Goal: Use online tool/utility: Utilize a website feature to perform a specific function

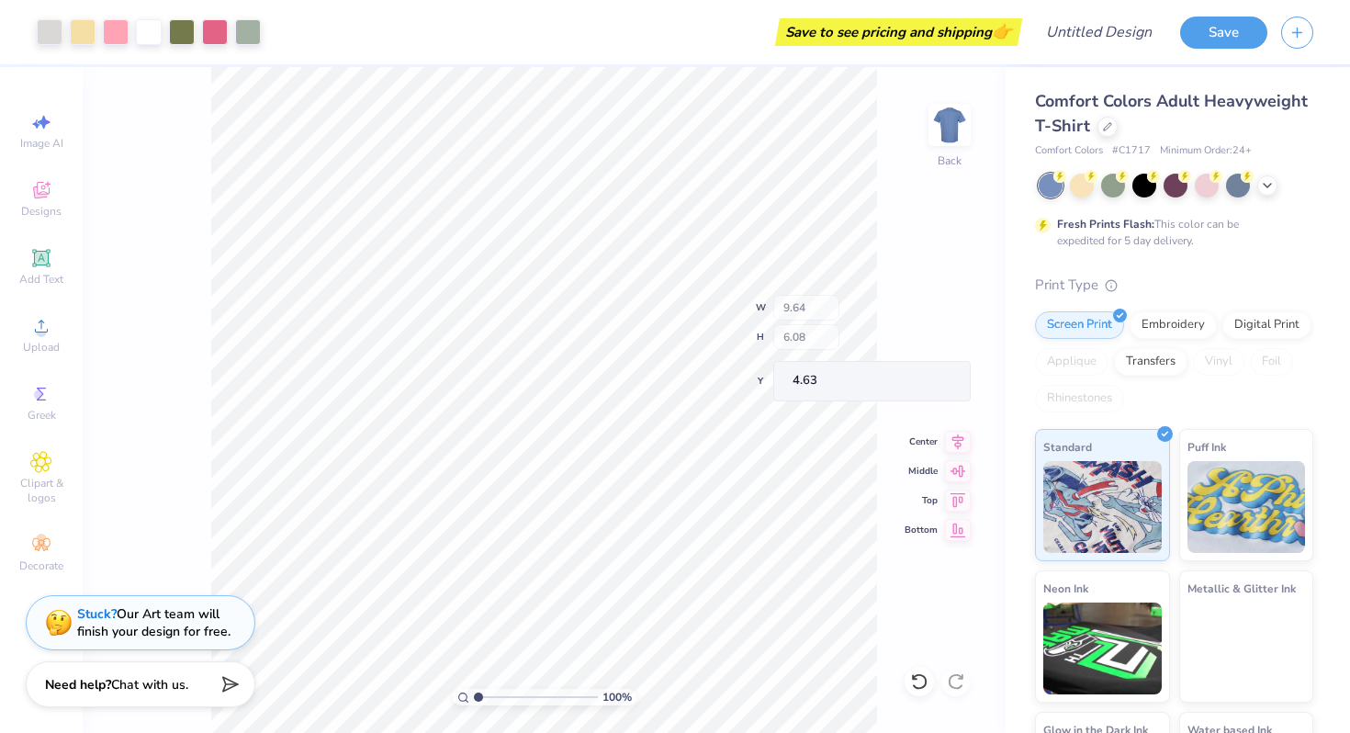
type input "6.85"
type input "4.33"
type input "5.57"
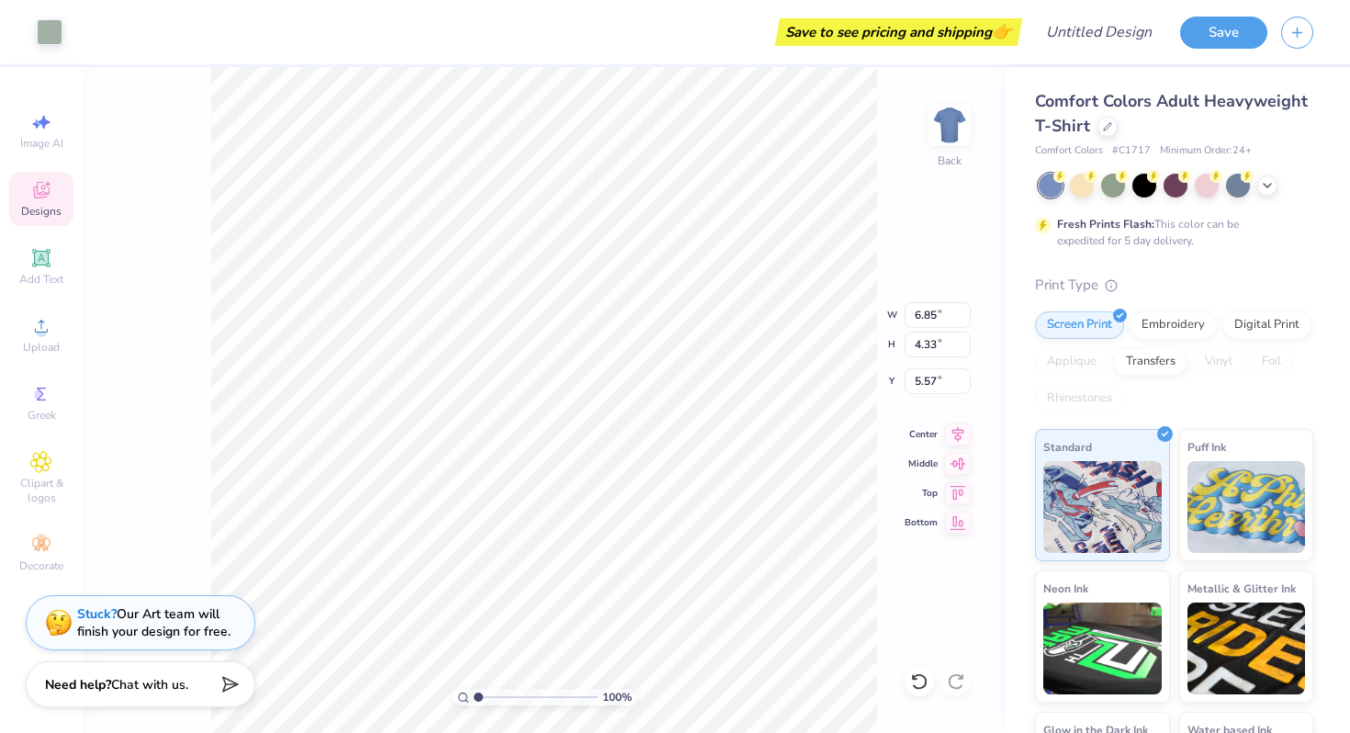
click at [906, 223] on div "100 % Back W 6.85 6.85 " H 4.33 4.33 " Y 5.57 5.57 " Center Middle Top Bottom" at bounding box center [544, 400] width 923 height 666
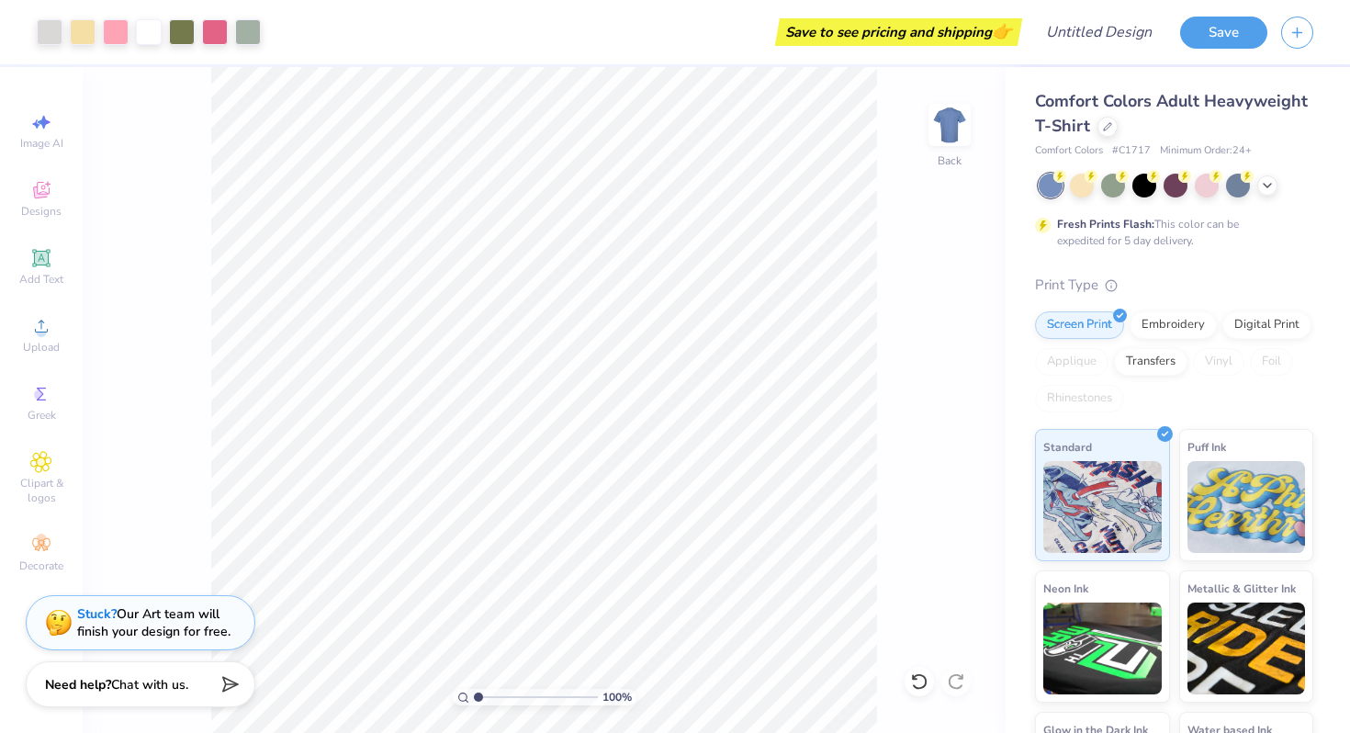
click at [906, 223] on div "100 % Back" at bounding box center [544, 400] width 923 height 666
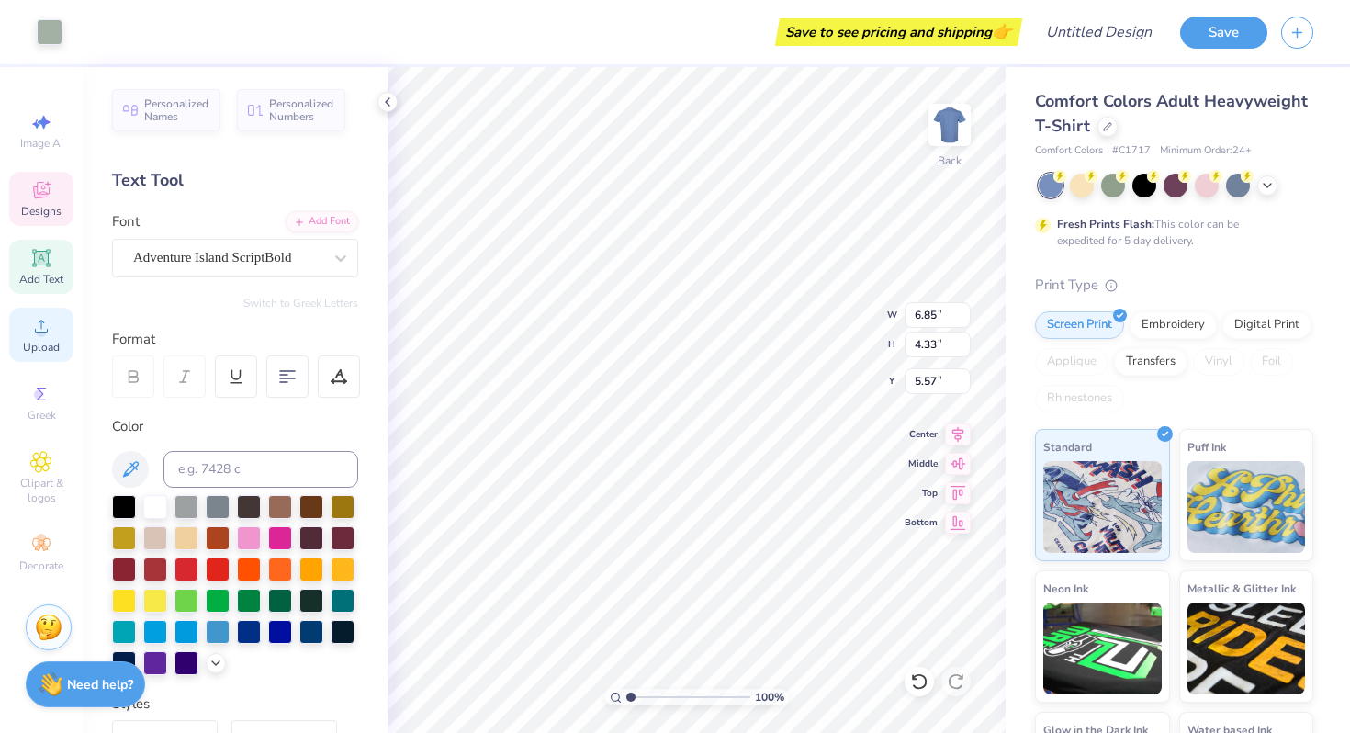
click at [38, 329] on circle at bounding box center [41, 332] width 10 height 10
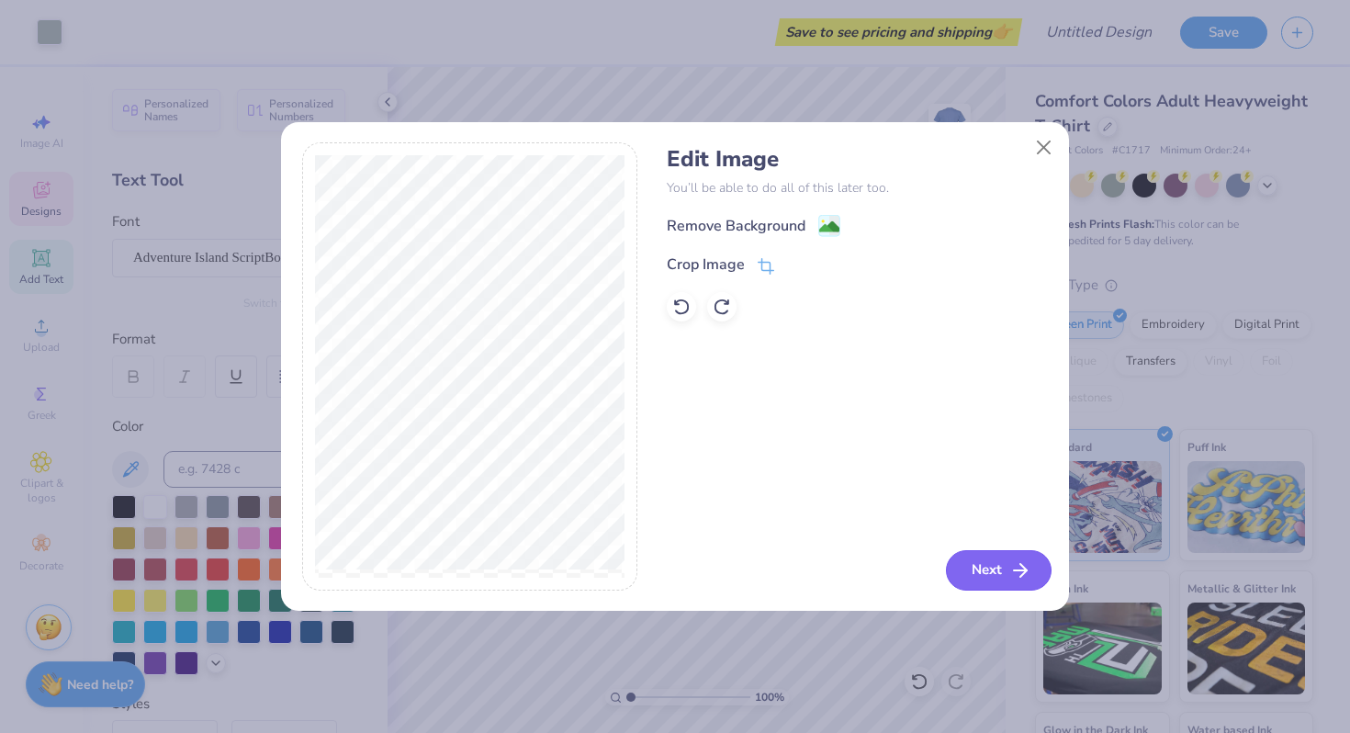
click at [1006, 568] on button "Next" at bounding box center [999, 570] width 106 height 40
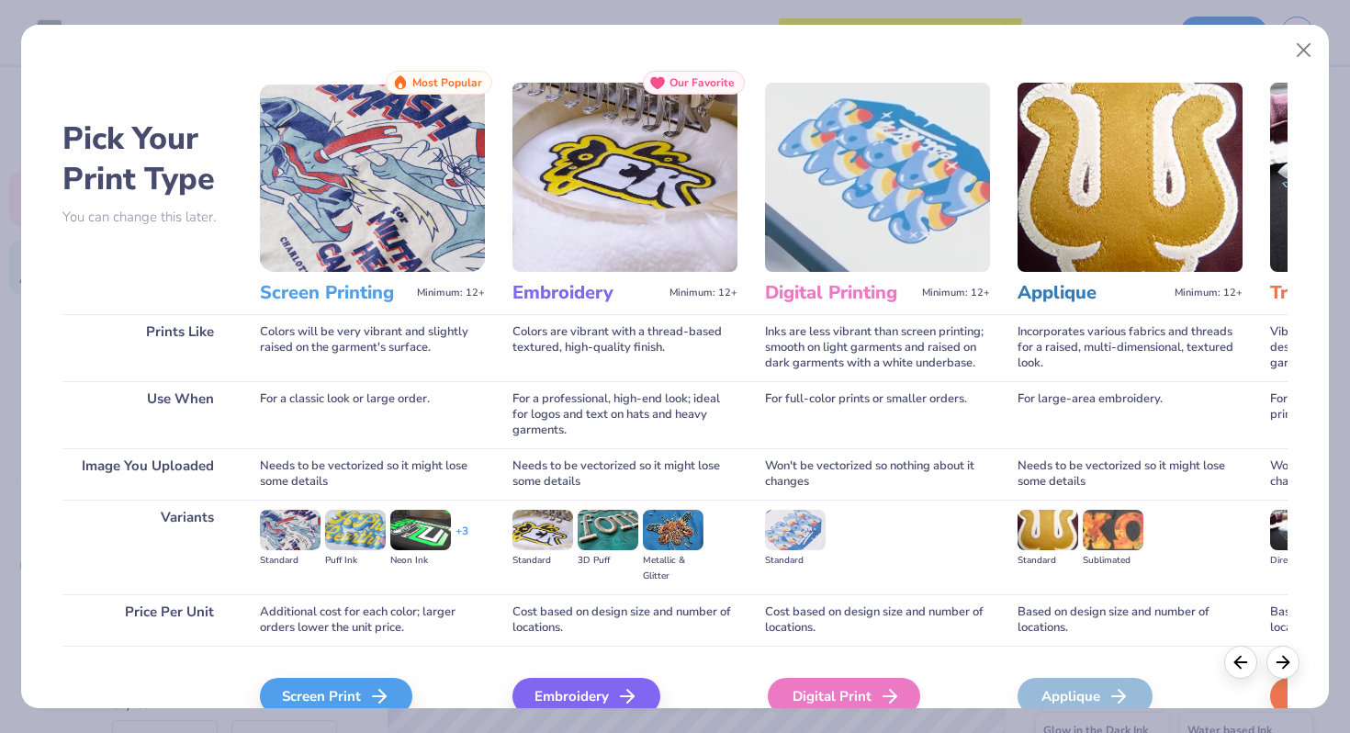
click at [834, 681] on div "Digital Print" at bounding box center [843, 696] width 152 height 37
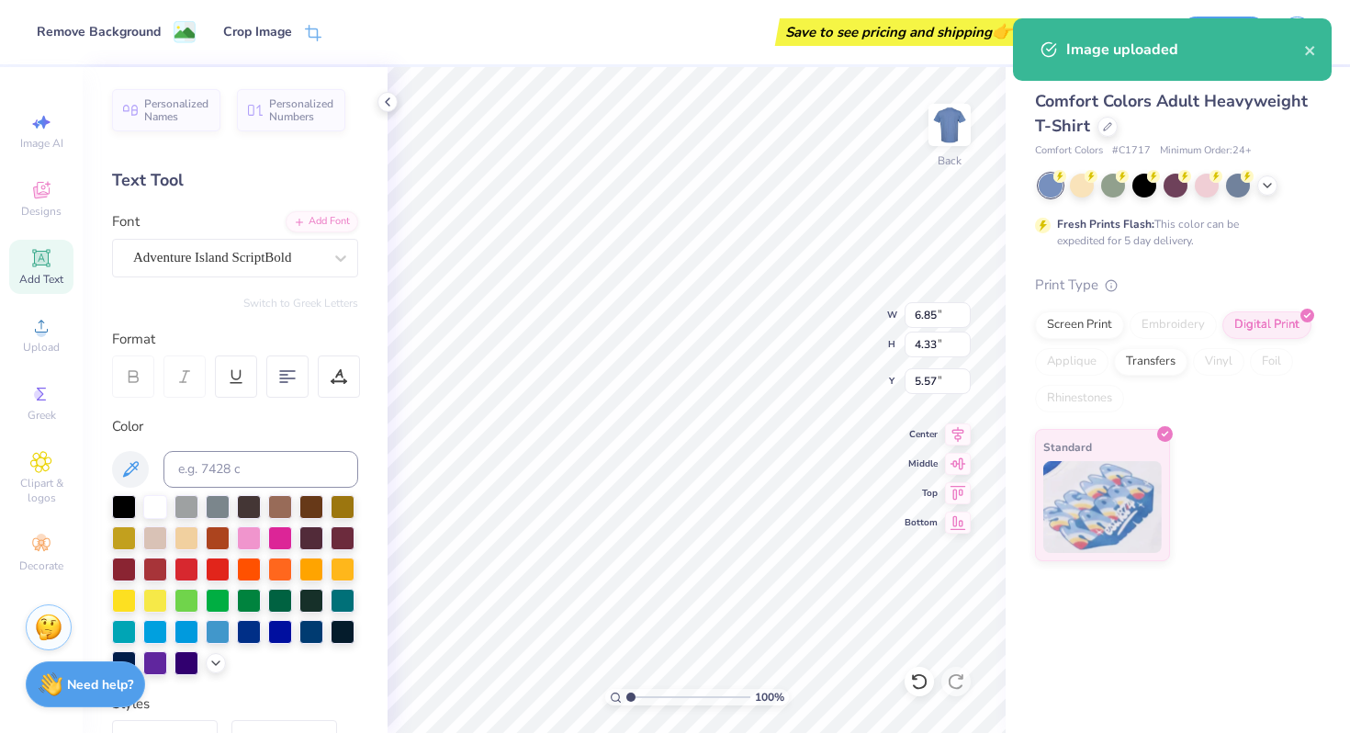
type input "14.17"
type input "2.11"
type input "16.25"
click at [136, 459] on icon at bounding box center [130, 469] width 22 height 22
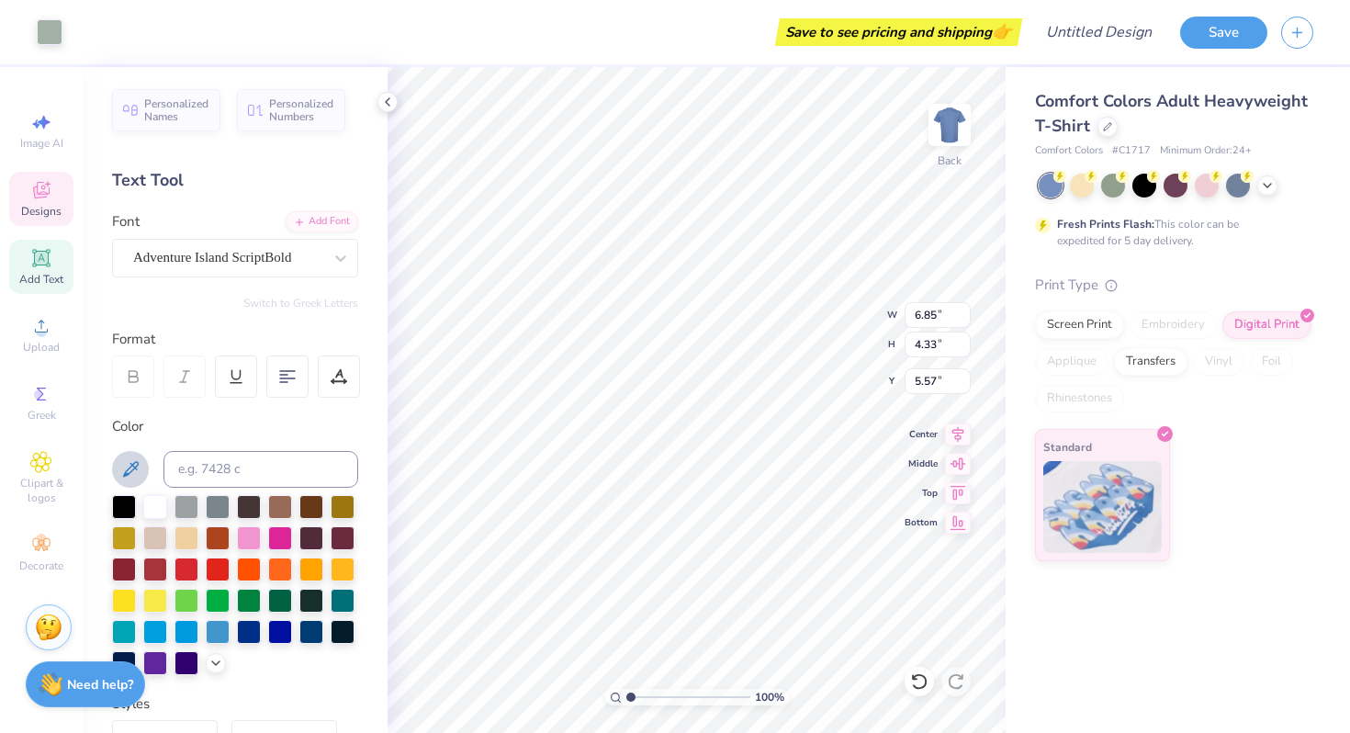
click at [134, 465] on icon at bounding box center [131, 469] width 16 height 16
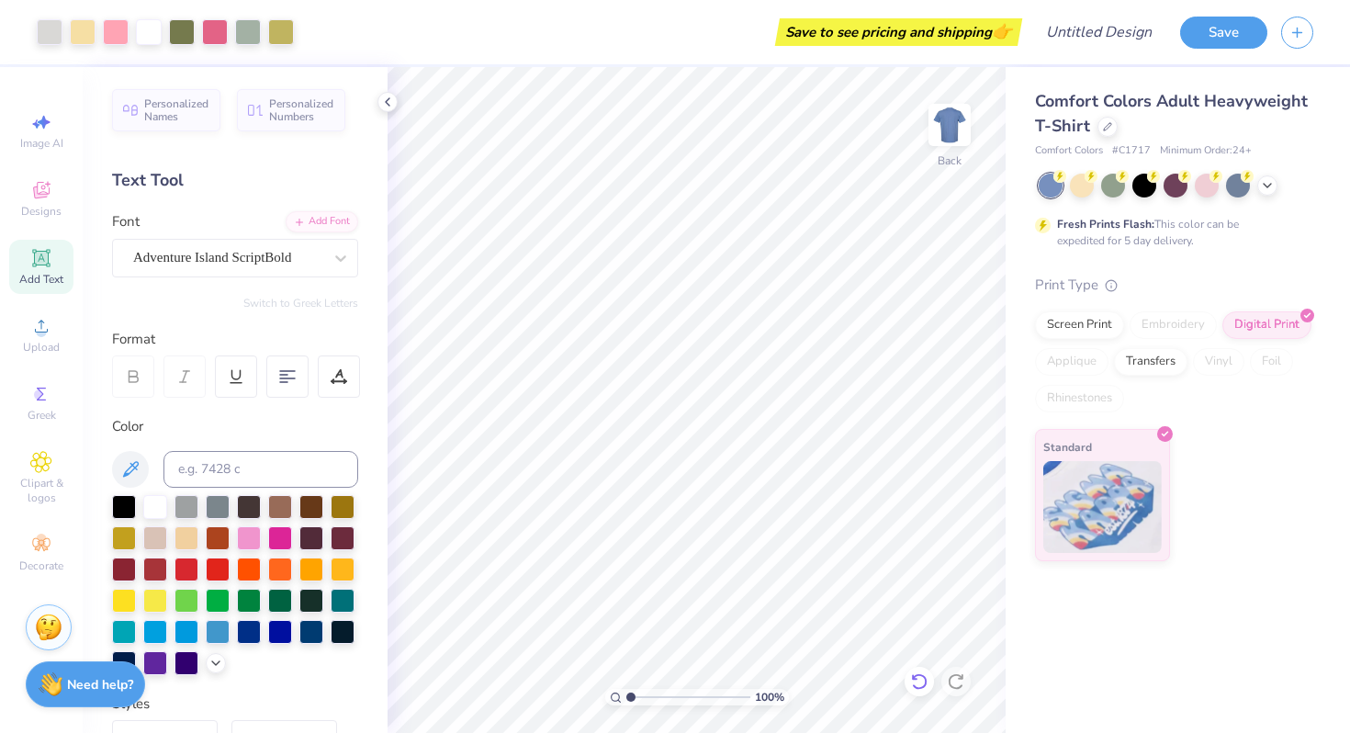
click at [920, 683] on icon at bounding box center [919, 681] width 18 height 18
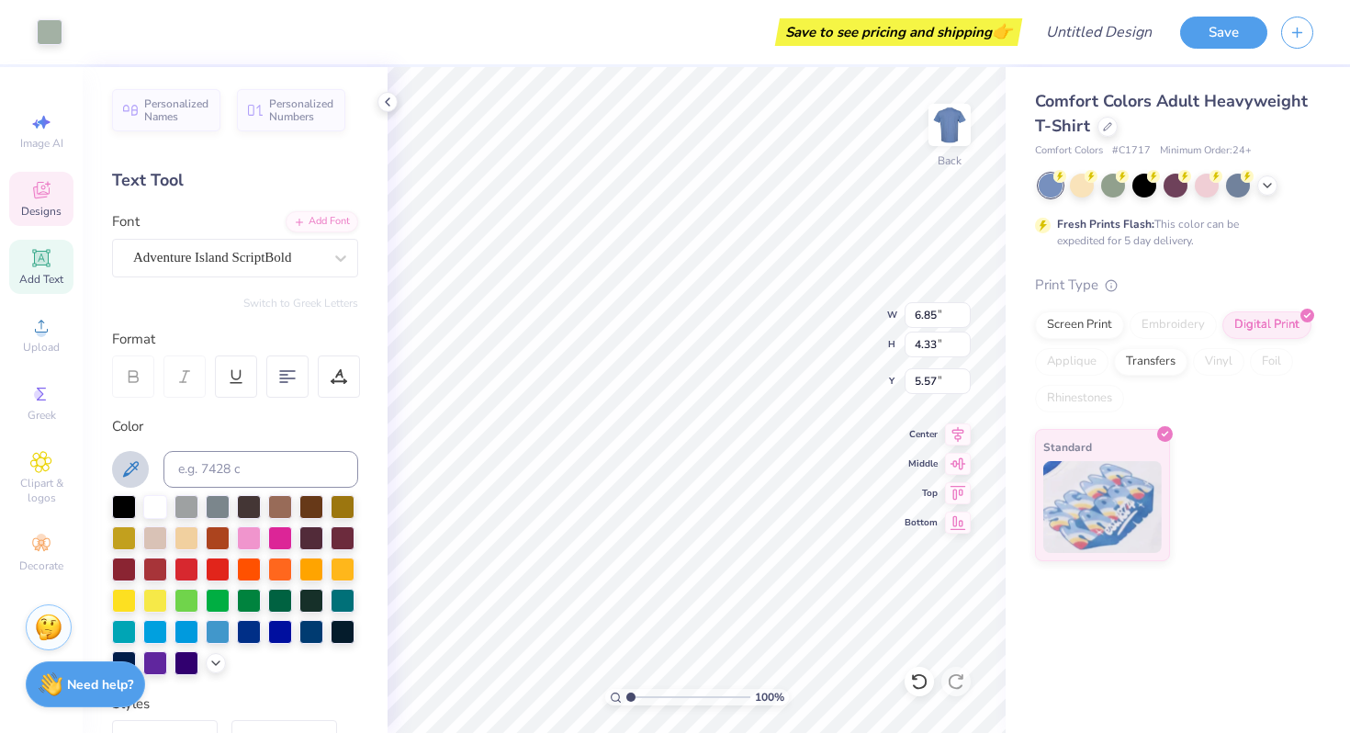
click at [135, 465] on icon at bounding box center [130, 469] width 22 height 22
click at [339, 504] on div at bounding box center [342, 505] width 24 height 24
click at [129, 537] on div at bounding box center [124, 536] width 24 height 24
click at [125, 531] on div at bounding box center [124, 536] width 24 height 24
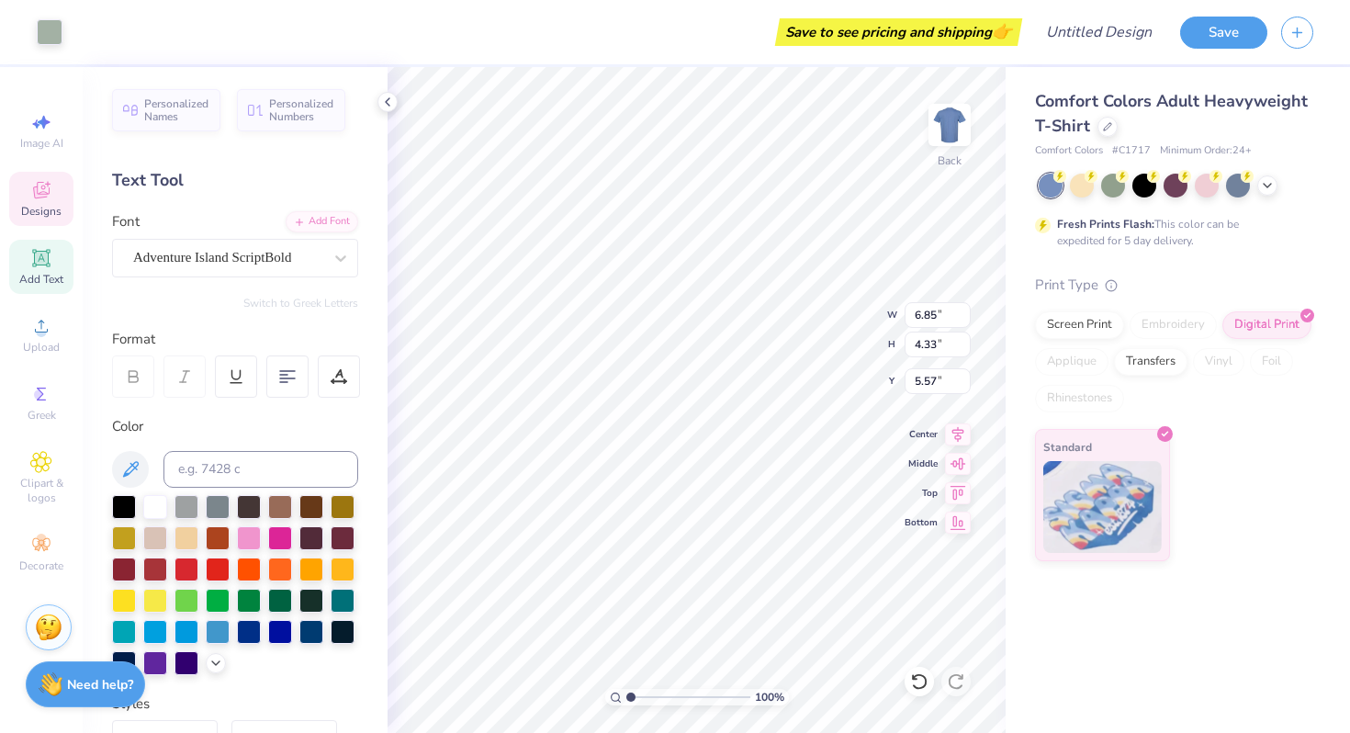
type input "10.71"
click at [125, 532] on div at bounding box center [124, 536] width 24 height 24
click at [219, 505] on div at bounding box center [218, 505] width 24 height 24
type input "14.17"
type input "2.11"
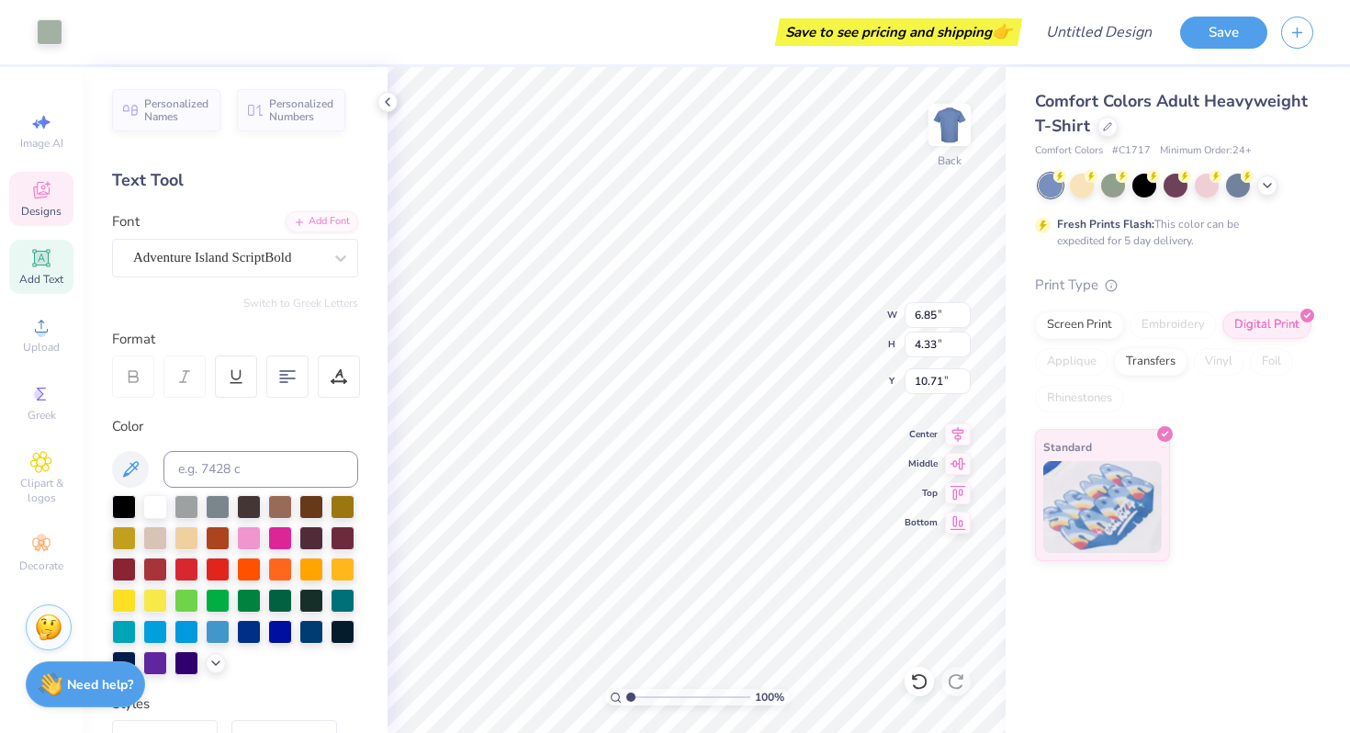
type input "16.25"
type input "6.85"
type input "4.33"
type input "10.71"
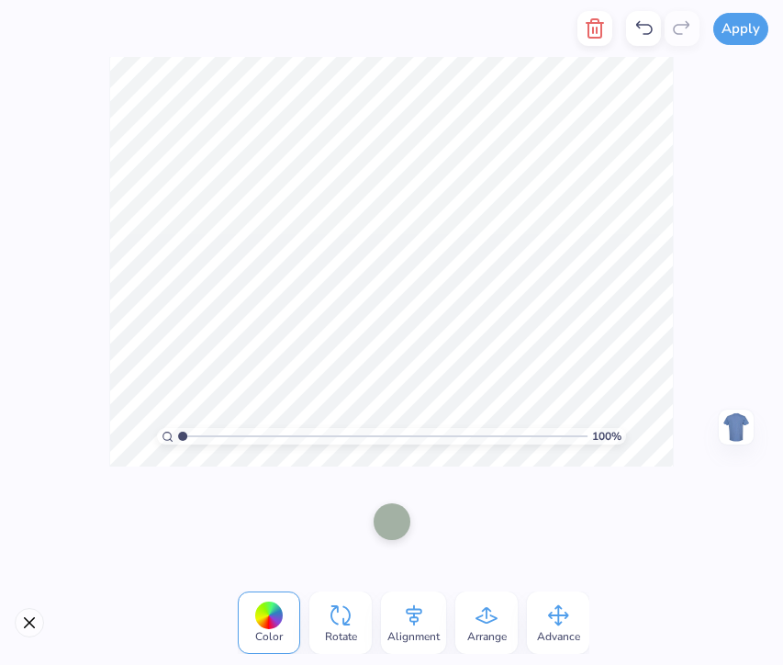
click at [394, 524] on div at bounding box center [392, 521] width 37 height 37
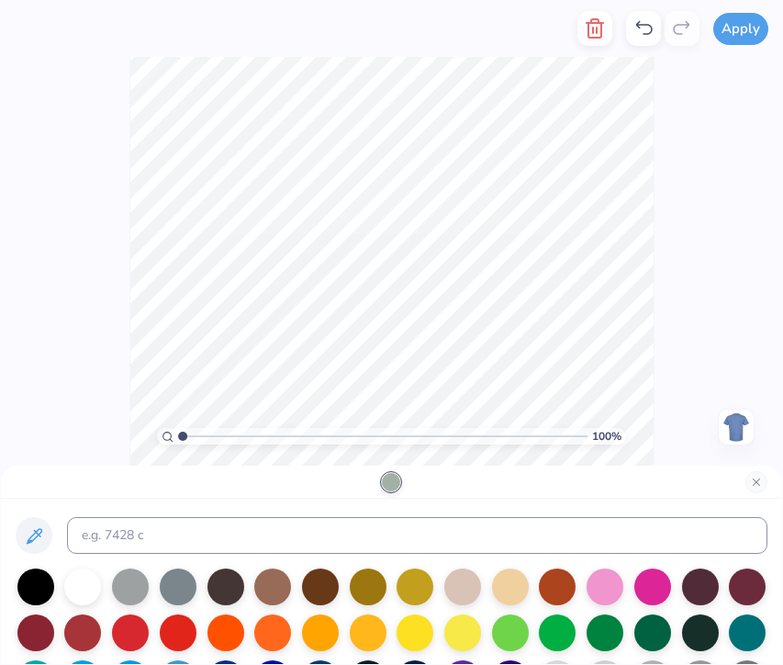
click at [329, 629] on div at bounding box center [320, 630] width 37 height 37
click at [38, 533] on icon at bounding box center [35, 536] width 16 height 16
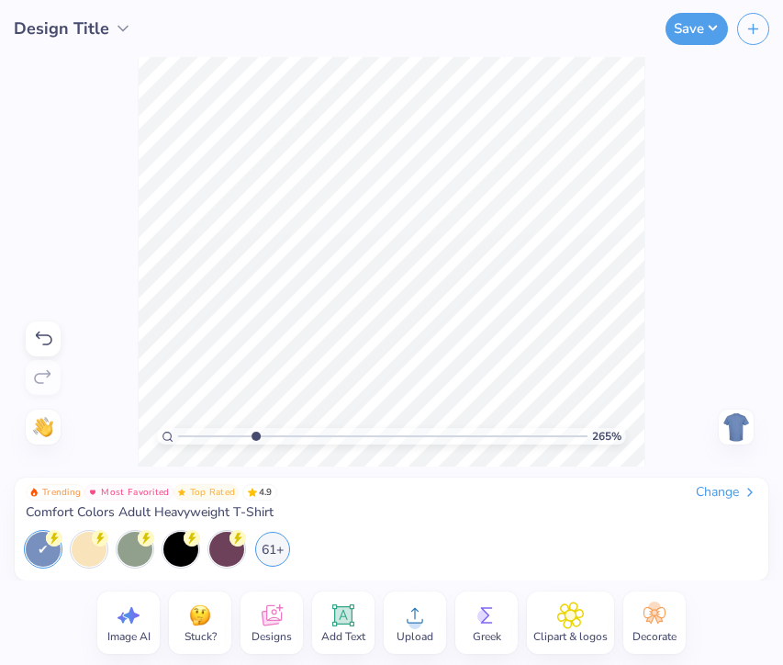
drag, startPoint x: 180, startPoint y: 437, endPoint x: 255, endPoint y: 436, distance: 75.3
click at [255, 436] on input "range" at bounding box center [383, 436] width 410 height 17
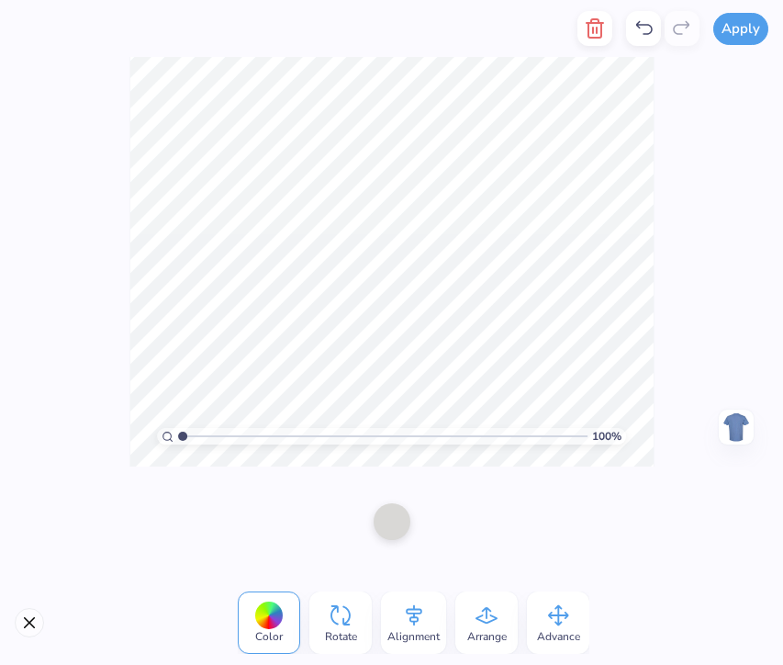
click at [392, 536] on div at bounding box center [392, 521] width 37 height 37
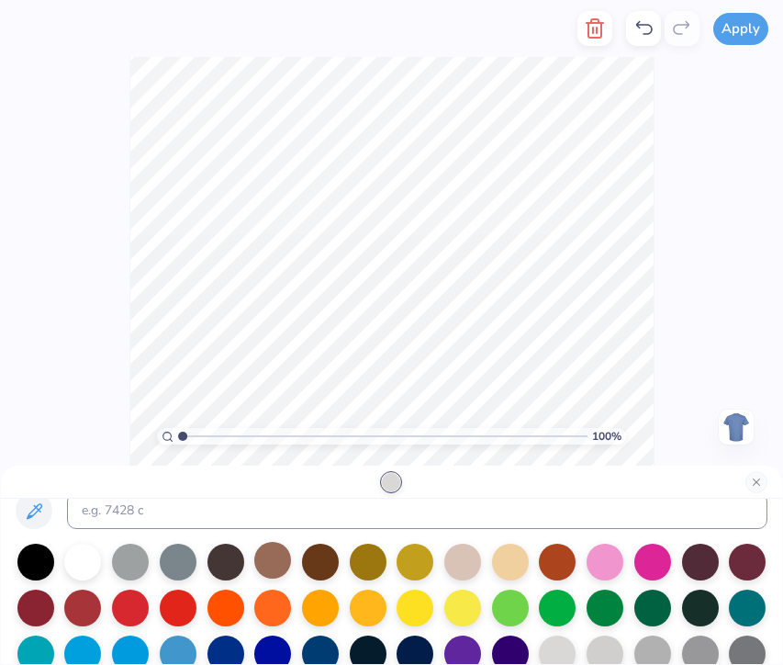
scroll to position [26, 0]
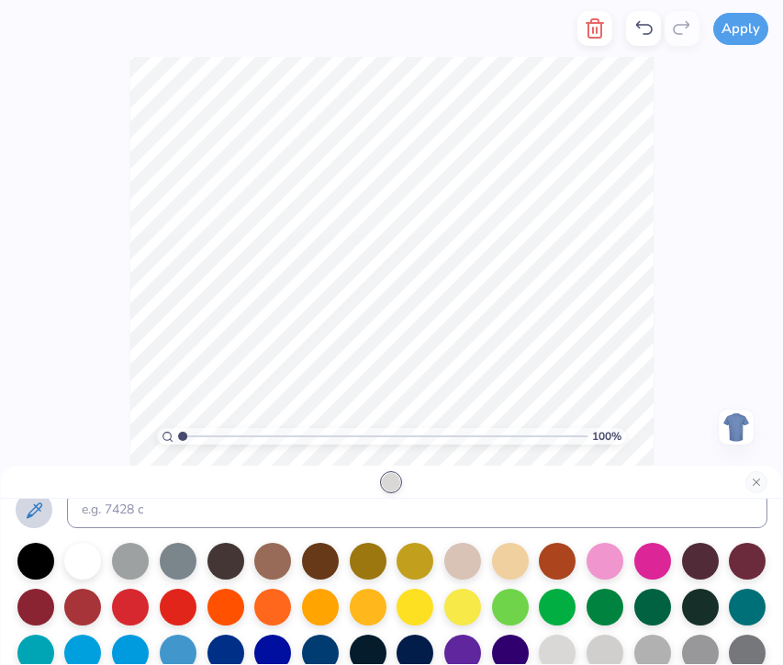
click at [35, 513] on icon at bounding box center [34, 510] width 22 height 22
click at [33, 518] on icon at bounding box center [34, 510] width 22 height 22
click at [509, 561] on div at bounding box center [510, 559] width 37 height 37
click at [85, 559] on div at bounding box center [82, 559] width 37 height 37
click at [468, 550] on div at bounding box center [462, 559] width 37 height 37
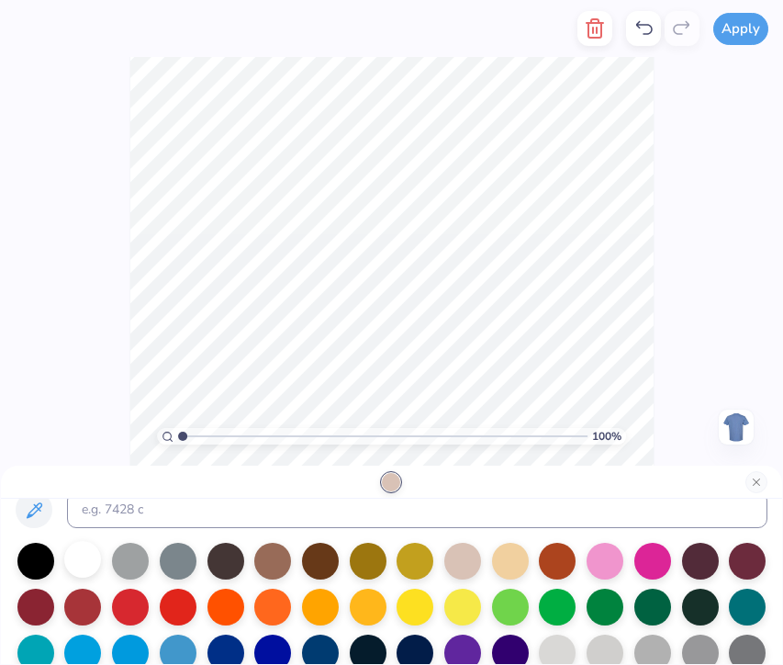
click at [81, 558] on div at bounding box center [82, 559] width 37 height 37
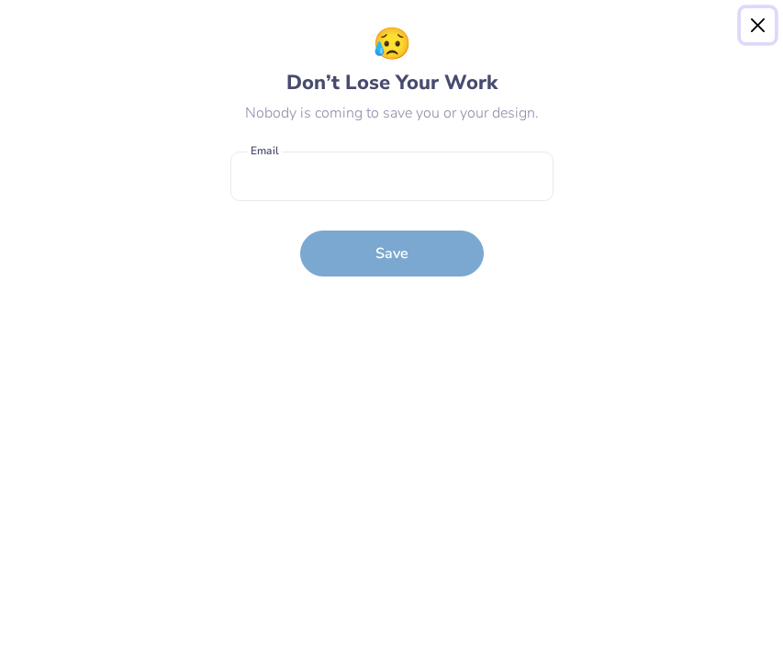
click at [752, 26] on button "Close" at bounding box center [758, 25] width 35 height 35
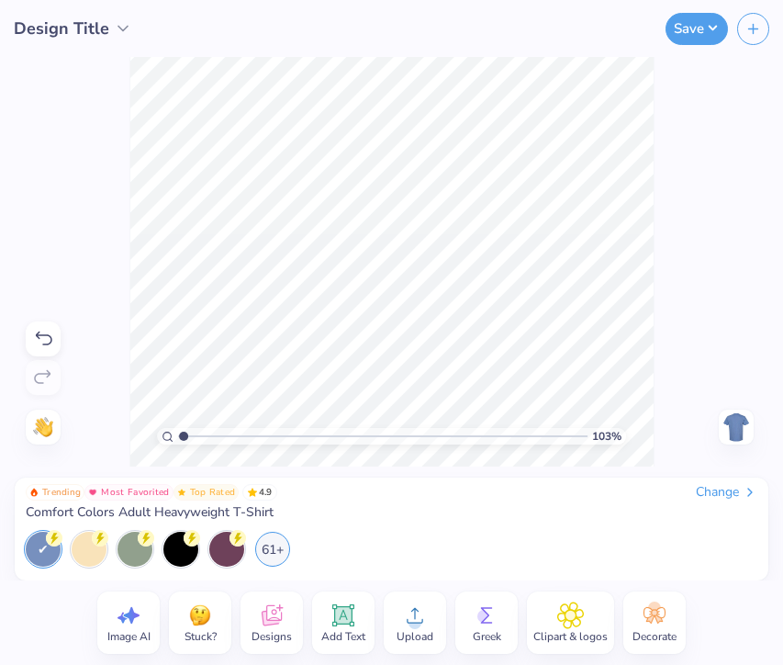
click at [183, 429] on input "range" at bounding box center [383, 436] width 410 height 17
drag, startPoint x: 183, startPoint y: 437, endPoint x: 234, endPoint y: 437, distance: 51.4
click at [234, 437] on input "range" at bounding box center [383, 436] width 410 height 17
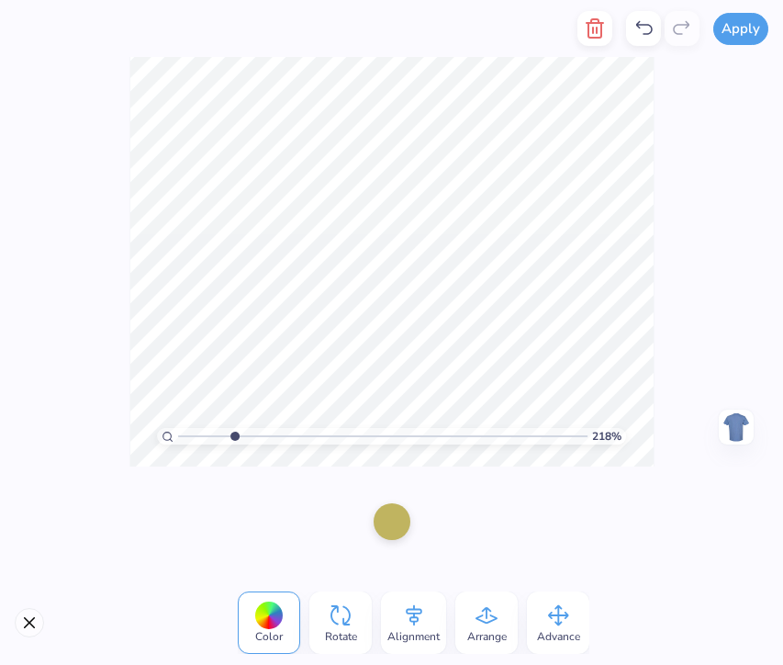
click at [391, 524] on div at bounding box center [392, 521] width 37 height 37
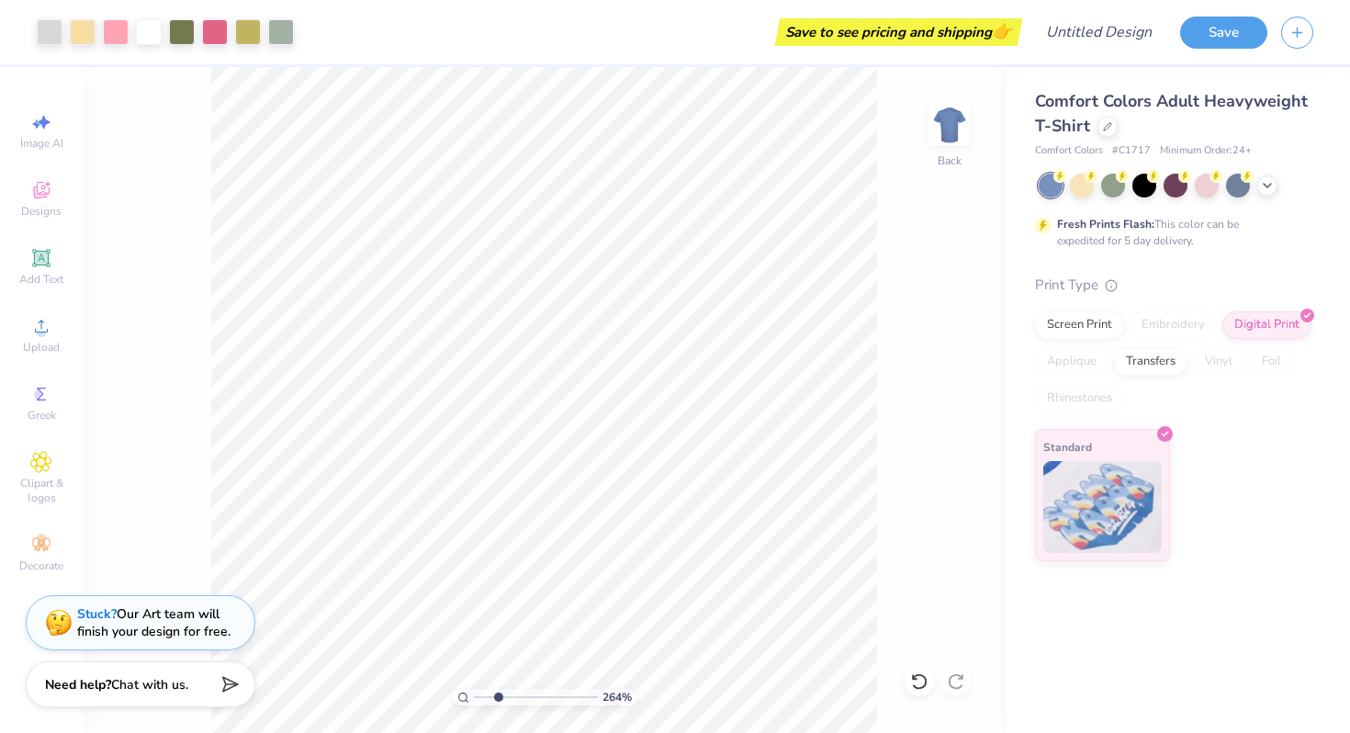
drag, startPoint x: 480, startPoint y: 695, endPoint x: 498, endPoint y: 695, distance: 17.4
click at [498, 695] on input "range" at bounding box center [536, 697] width 124 height 17
type input "1"
